Goal: Transaction & Acquisition: Book appointment/travel/reservation

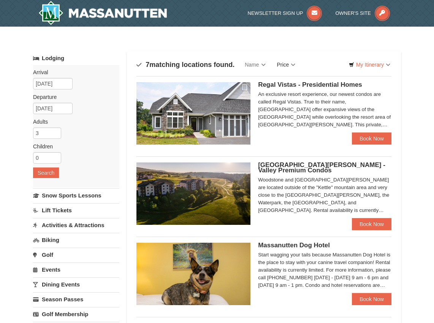
click at [297, 64] on link "Price" at bounding box center [286, 64] width 30 height 15
click at [313, 80] on link "Price (Low to High)" at bounding box center [302, 80] width 61 height 10
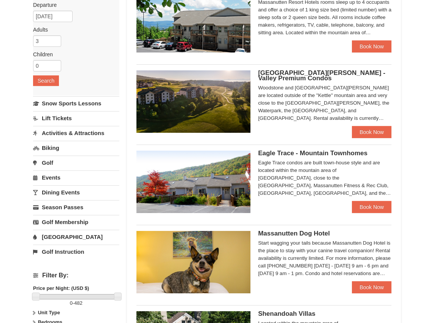
scroll to position [18, 0]
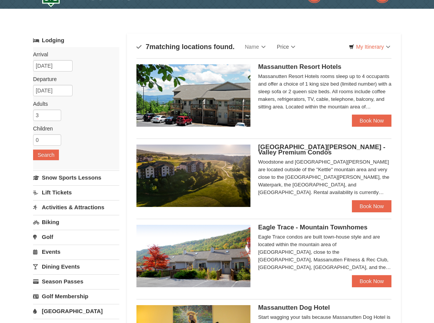
click at [319, 155] on h5 "[GEOGRAPHIC_DATA][PERSON_NAME] - Valley Premium Condos" at bounding box center [324, 149] width 133 height 11
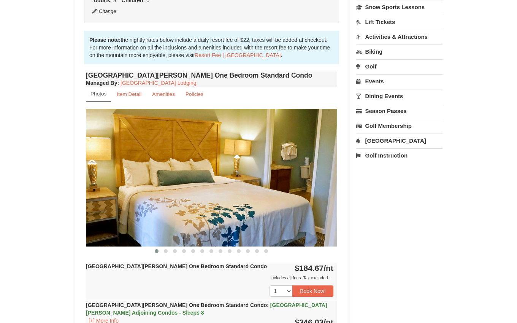
scroll to position [192, 0]
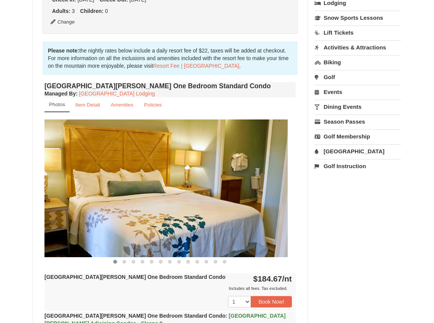
drag, startPoint x: 232, startPoint y: 206, endPoint x: 106, endPoint y: 206, distance: 125.1
click at [108, 206] on img at bounding box center [162, 188] width 251 height 138
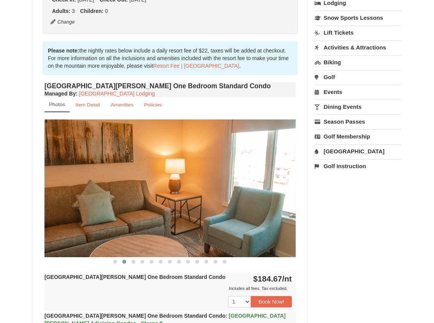
drag, startPoint x: 213, startPoint y: 216, endPoint x: 76, endPoint y: 216, distance: 137.3
click at [79, 216] on img at bounding box center [169, 188] width 251 height 138
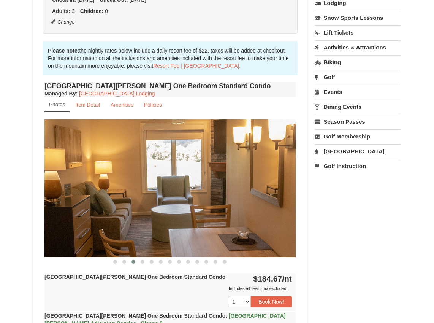
drag, startPoint x: 206, startPoint y: 213, endPoint x: 62, endPoint y: 213, distance: 143.7
click at [64, 213] on img at bounding box center [169, 188] width 251 height 138
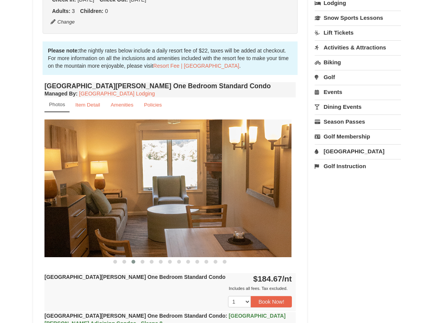
drag, startPoint x: 244, startPoint y: 215, endPoint x: 112, endPoint y: 228, distance: 132.2
click at [112, 228] on img at bounding box center [165, 188] width 251 height 138
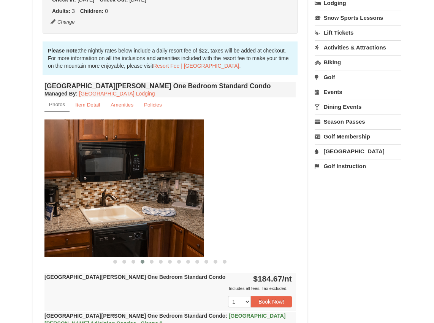
drag, startPoint x: 257, startPoint y: 227, endPoint x: 108, endPoint y: 224, distance: 149.1
click at [109, 224] on img at bounding box center [78, 188] width 251 height 138
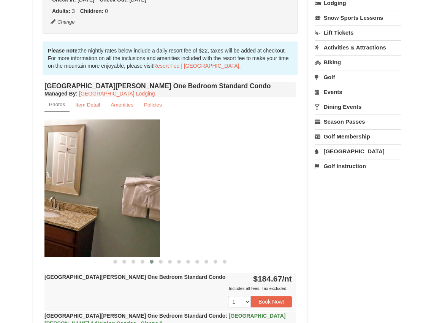
drag, startPoint x: 243, startPoint y: 222, endPoint x: 96, endPoint y: 222, distance: 146.4
click at [97, 222] on img at bounding box center [34, 188] width 251 height 138
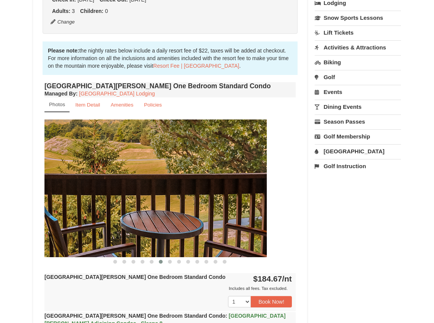
drag, startPoint x: 232, startPoint y: 219, endPoint x: 87, endPoint y: 219, distance: 145.6
click at [89, 219] on img at bounding box center [141, 188] width 251 height 138
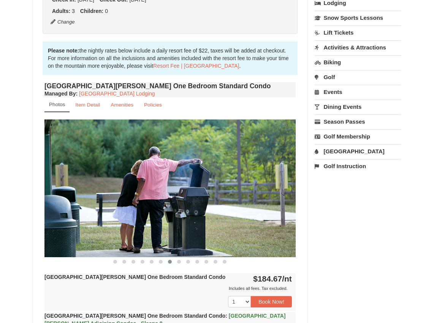
click at [220, 224] on img at bounding box center [169, 188] width 251 height 138
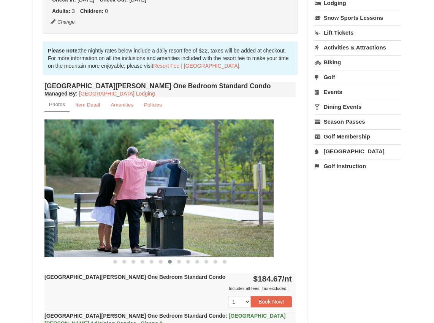
drag, startPoint x: 220, startPoint y: 224, endPoint x: 41, endPoint y: 222, distance: 178.4
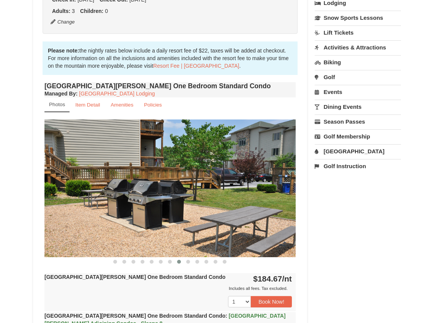
drag, startPoint x: 209, startPoint y: 224, endPoint x: 64, endPoint y: 223, distance: 144.9
click at [65, 224] on img at bounding box center [169, 188] width 251 height 138
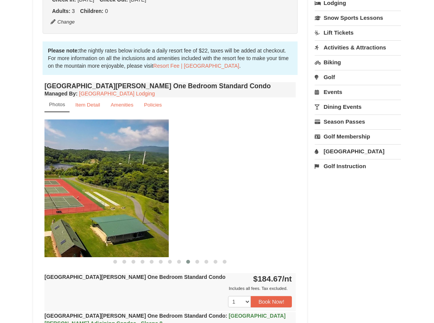
drag, startPoint x: 260, startPoint y: 222, endPoint x: 122, endPoint y: 222, distance: 138.4
click at [124, 222] on img at bounding box center [42, 188] width 251 height 138
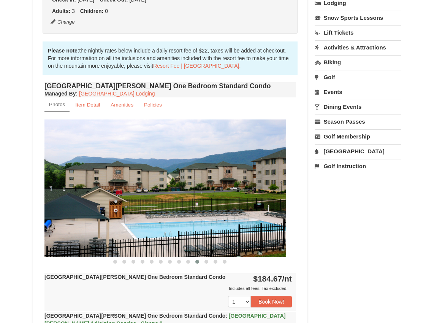
drag, startPoint x: 221, startPoint y: 223, endPoint x: 83, endPoint y: 223, distance: 138.4
click at [86, 223] on img at bounding box center [160, 188] width 251 height 138
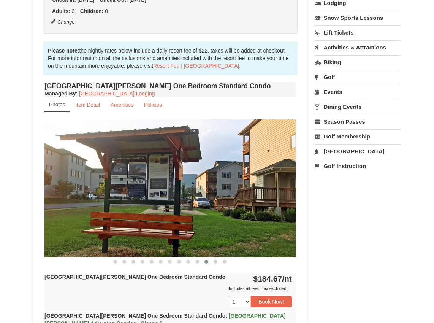
drag, startPoint x: 226, startPoint y: 222, endPoint x: 116, endPoint y: 222, distance: 110.7
click at [116, 222] on img at bounding box center [169, 188] width 251 height 138
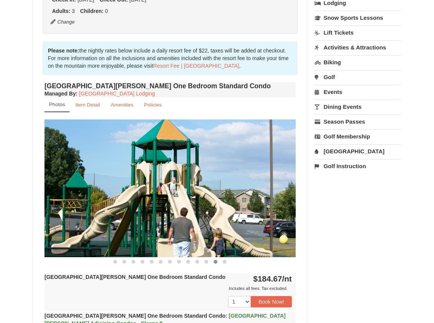
drag, startPoint x: 260, startPoint y: 221, endPoint x: 120, endPoint y: 221, distance: 139.6
click at [120, 221] on img at bounding box center [169, 188] width 251 height 138
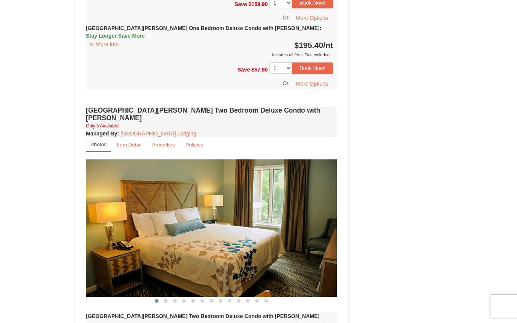
scroll to position [996, 0]
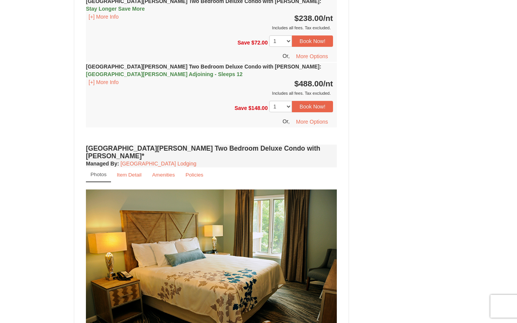
click at [422, 194] on div "Book from $168! 1822 Resort Drive, Massanutten, VA Availability Amenities Polic…" at bounding box center [259, 131] width 368 height 2695
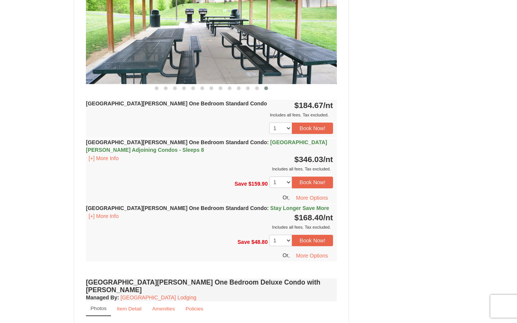
scroll to position [0, 0]
